Goal: Find specific page/section: Find specific page/section

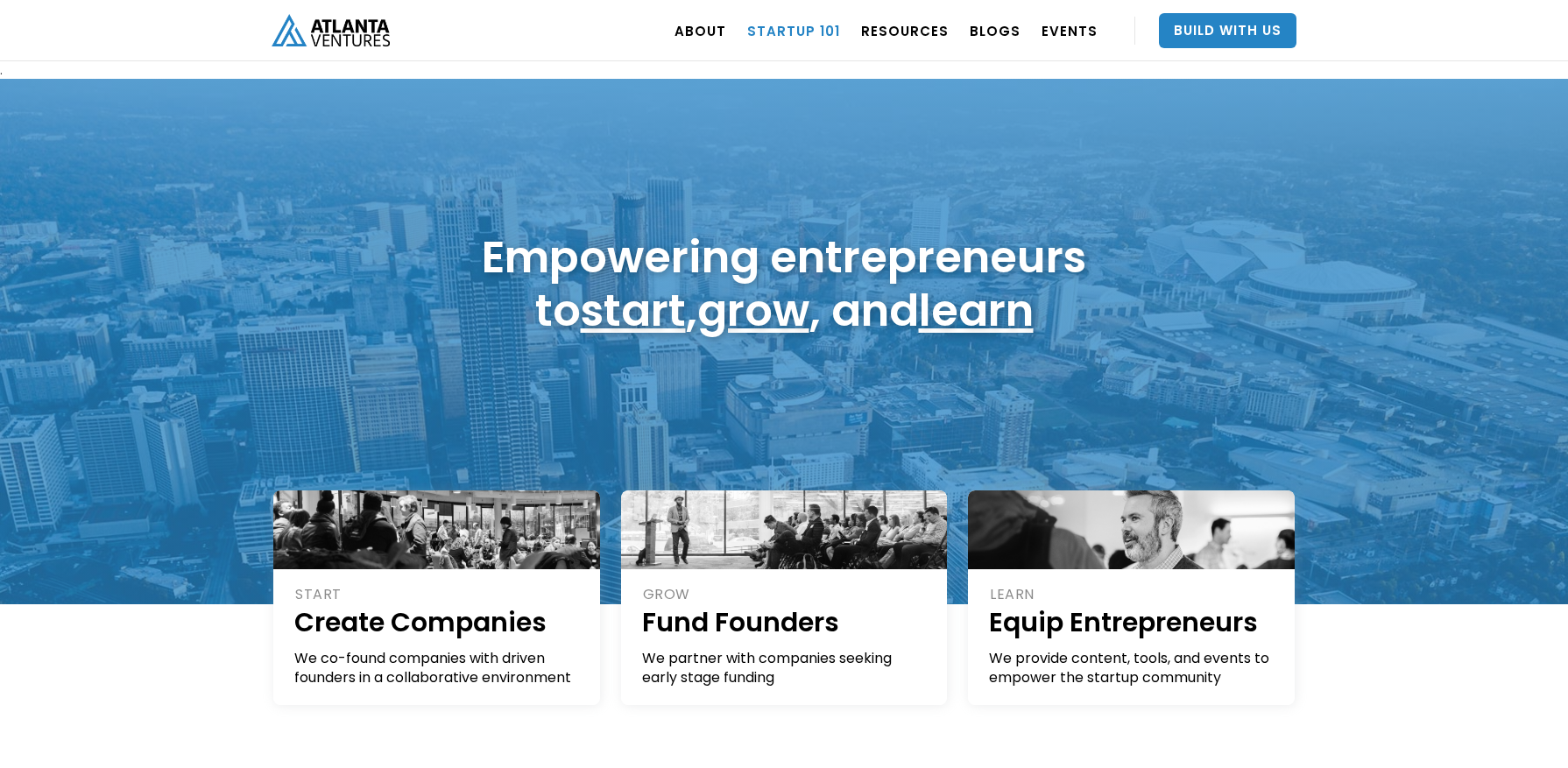
click at [834, 30] on link "Startup 101" at bounding box center [794, 31] width 93 height 49
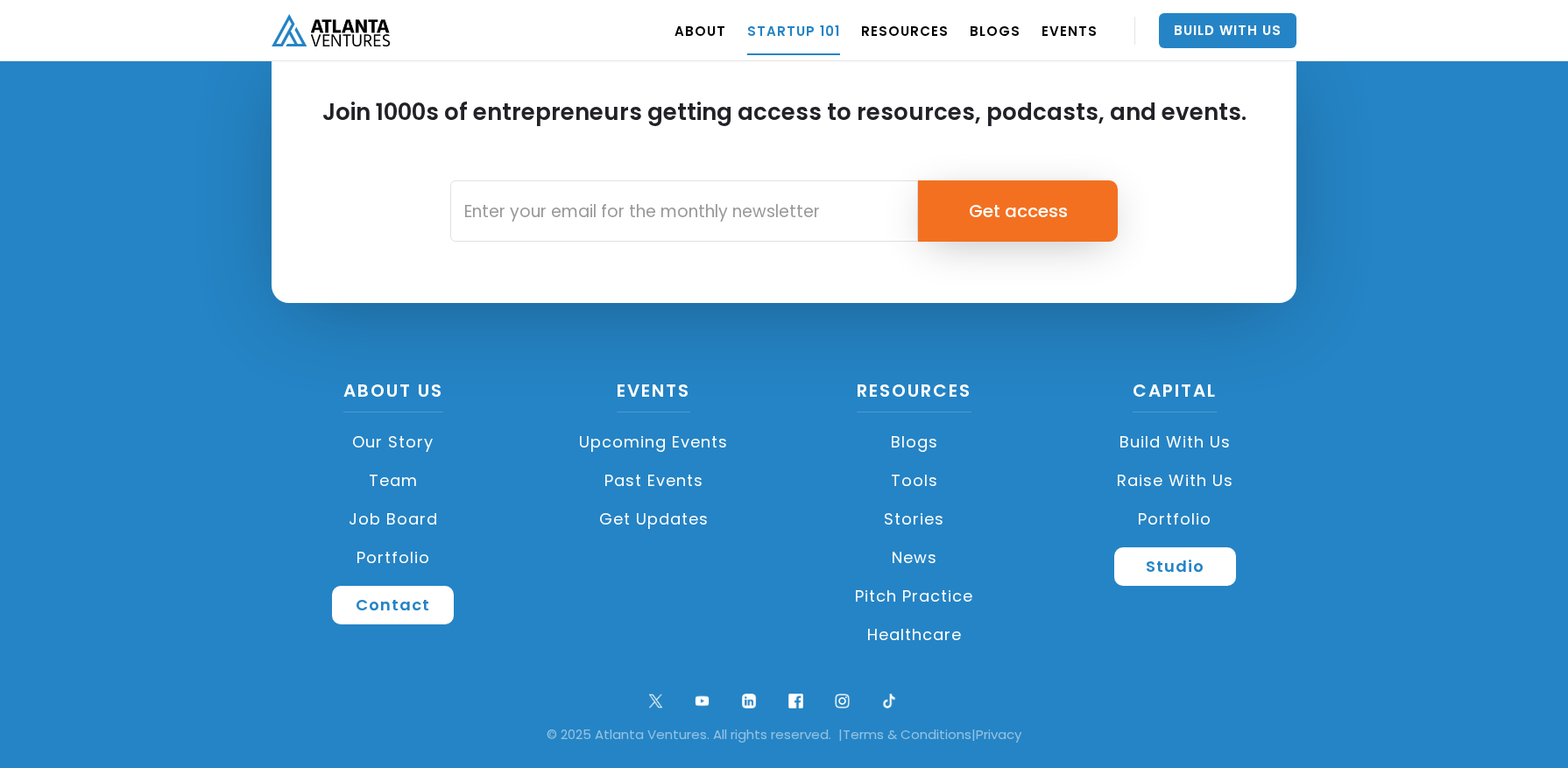
scroll to position [4173, 0]
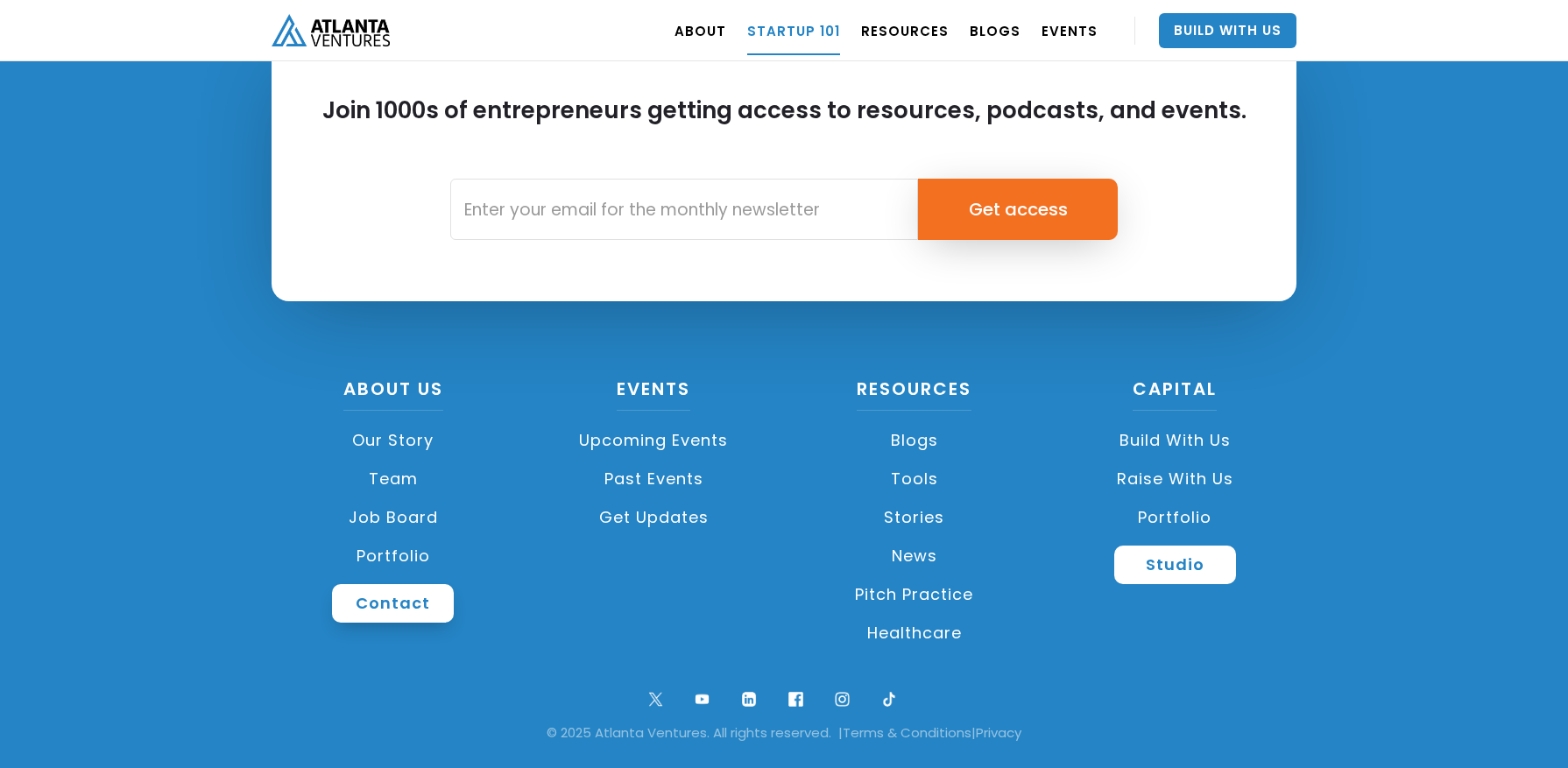
click at [408, 598] on link "Contact" at bounding box center [392, 603] width 122 height 39
